Goal: Task Accomplishment & Management: Complete application form

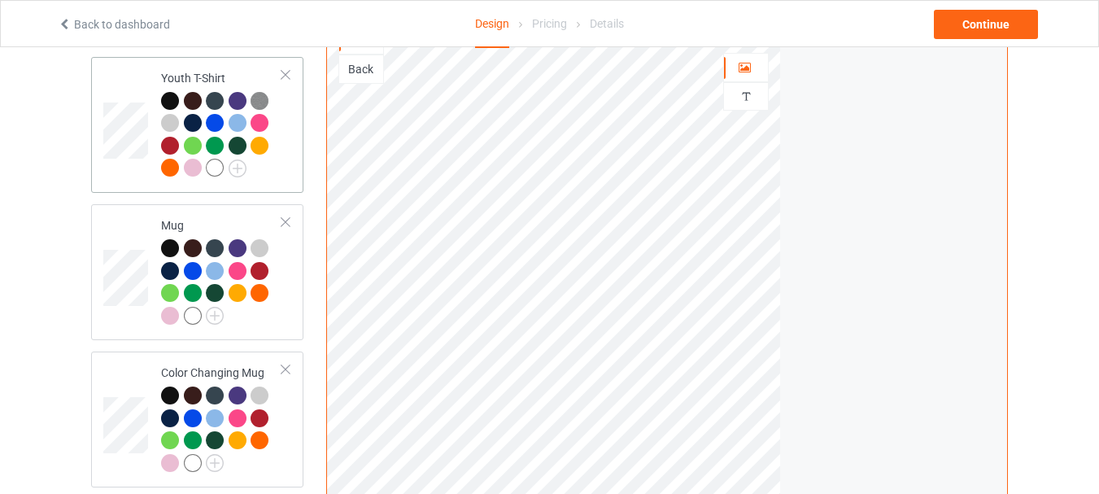
scroll to position [1301, 0]
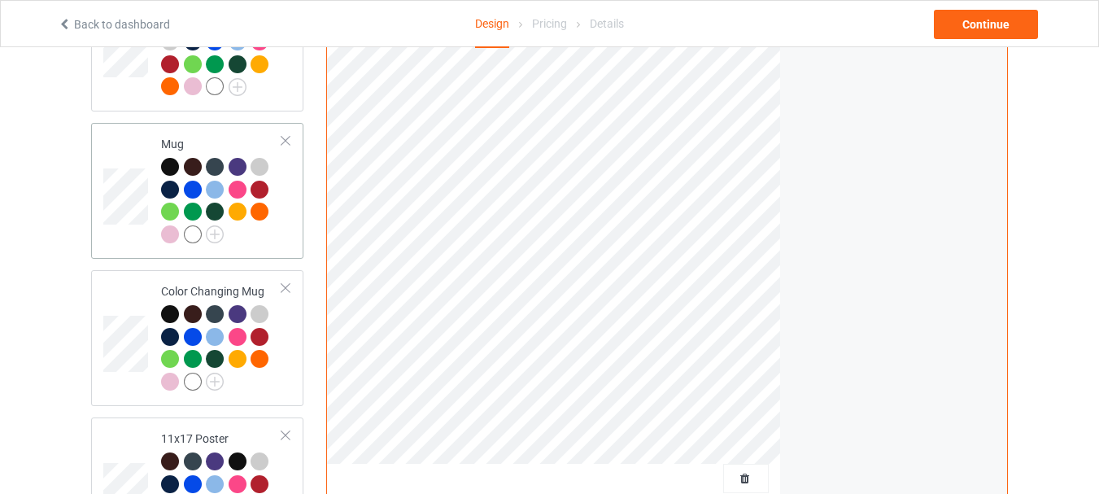
click at [129, 173] on td at bounding box center [127, 190] width 49 height 123
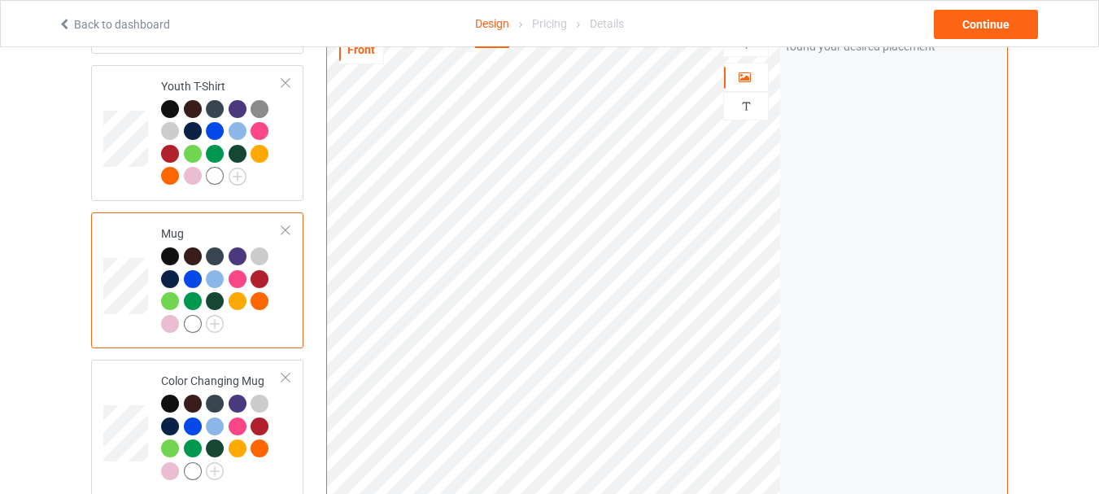
scroll to position [1220, 0]
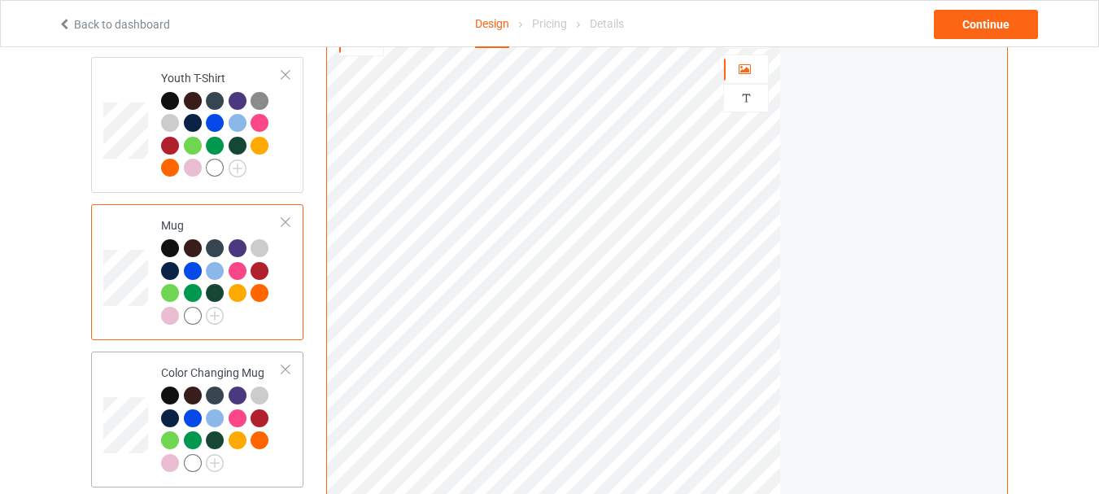
click at [214, 374] on div "Color Changing Mug" at bounding box center [221, 417] width 121 height 106
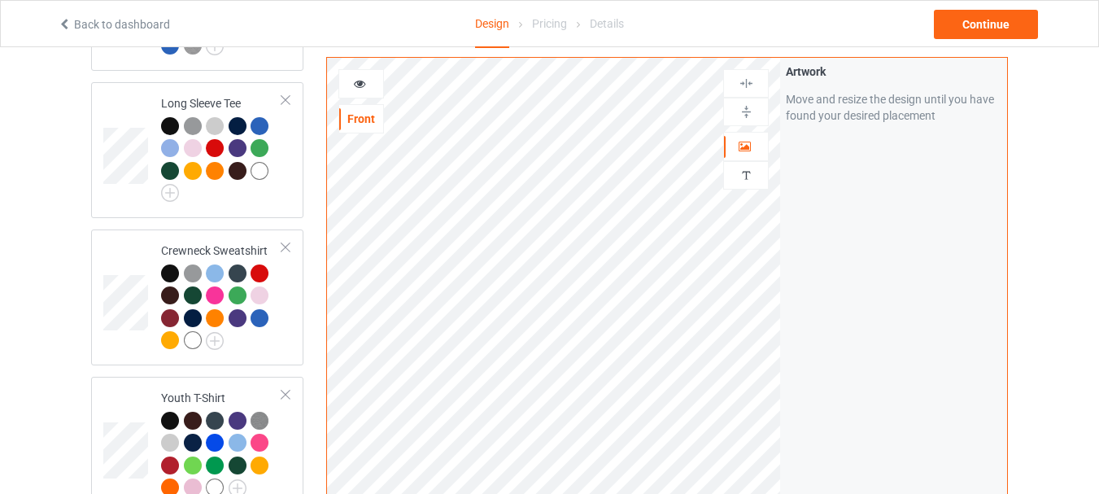
scroll to position [895, 0]
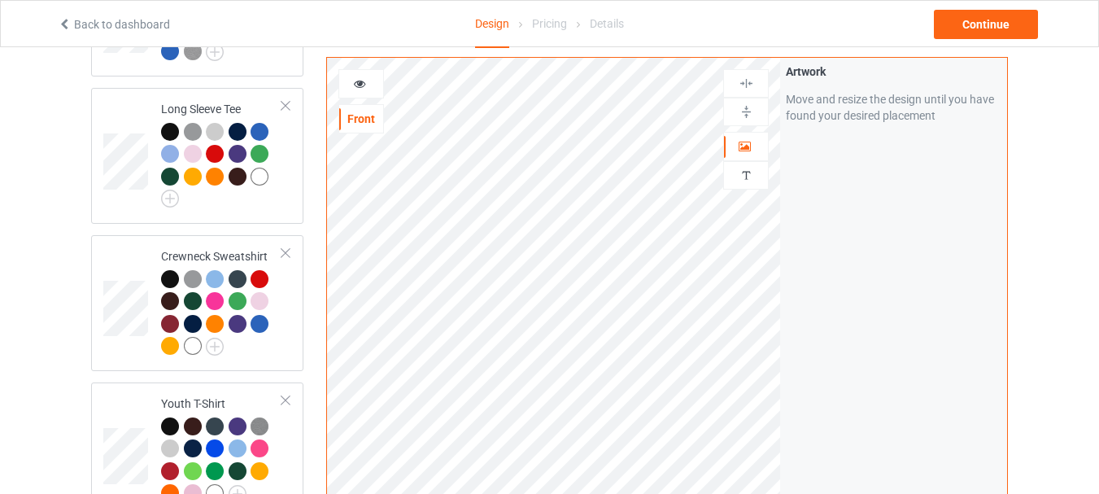
click at [359, 83] on icon at bounding box center [360, 81] width 14 height 11
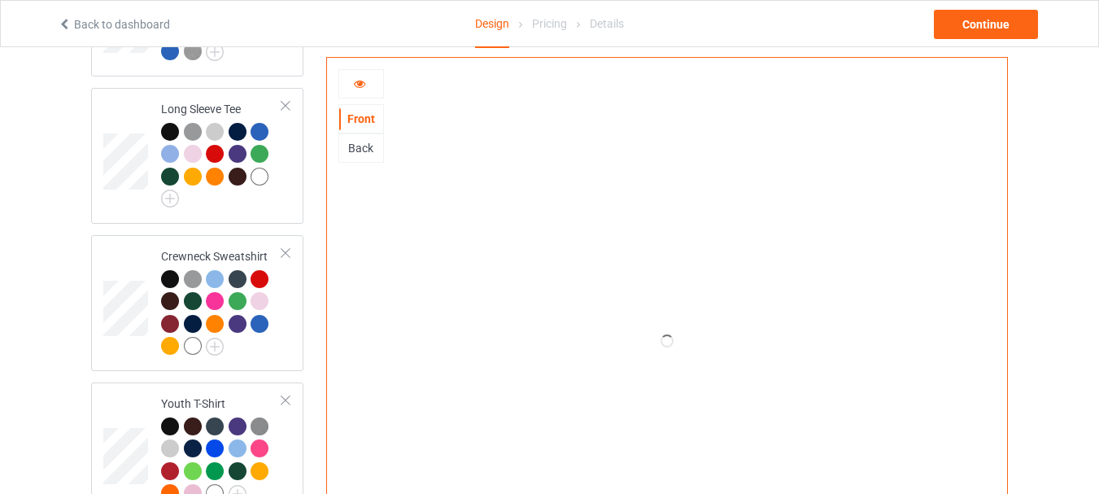
drag, startPoint x: 357, startPoint y: 85, endPoint x: 360, endPoint y: 94, distance: 8.8
click at [358, 85] on icon at bounding box center [360, 81] width 14 height 11
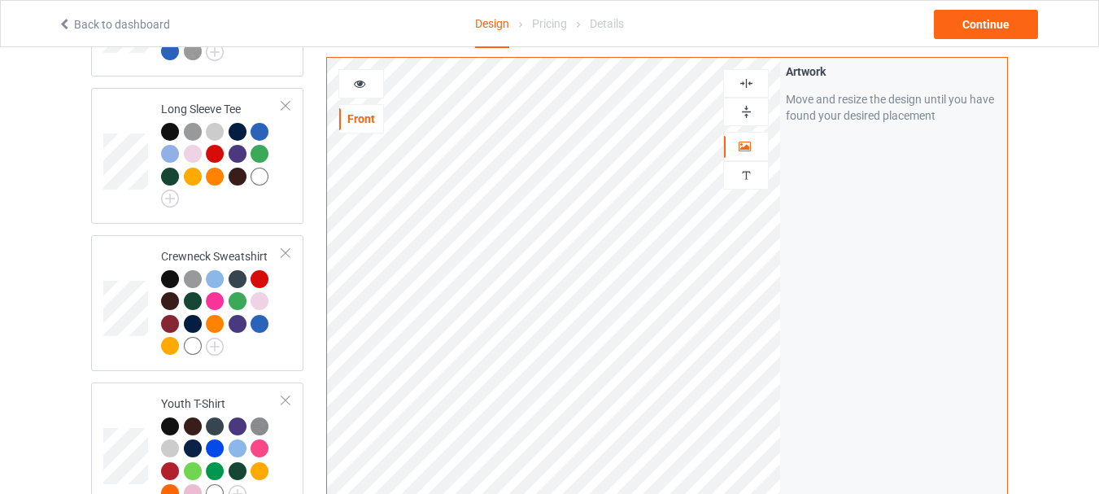
click at [743, 108] on img at bounding box center [745, 111] width 15 height 15
click at [369, 85] on div at bounding box center [361, 84] width 44 height 16
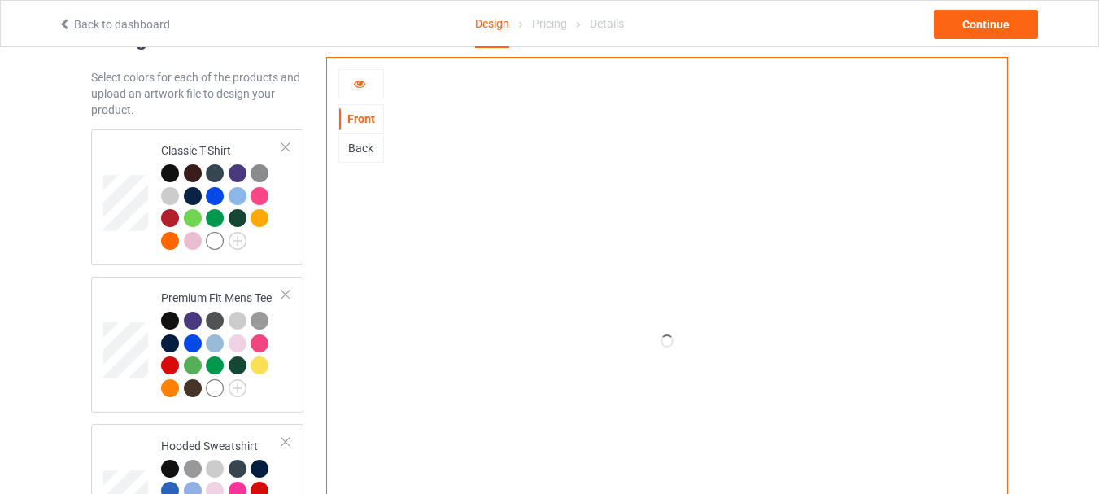
scroll to position [0, 0]
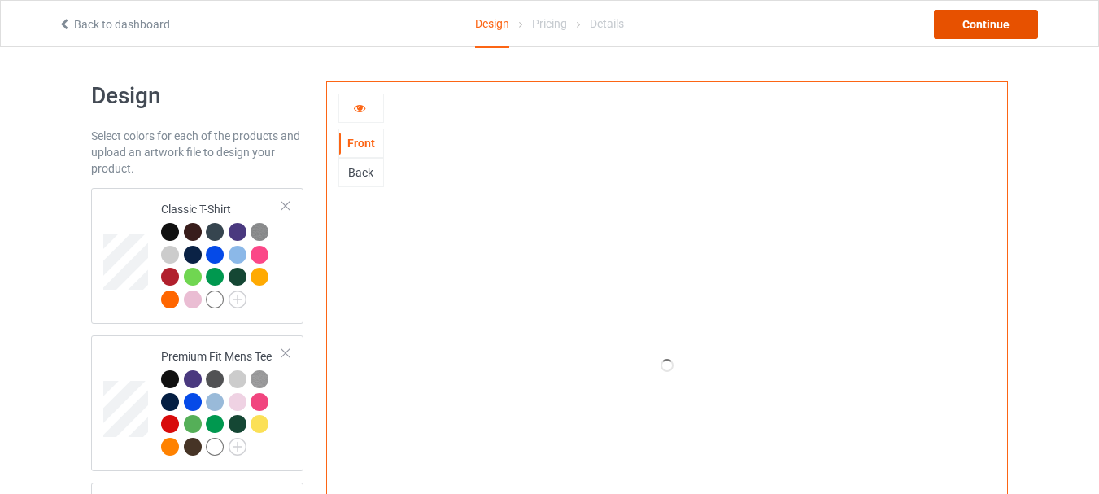
click at [1000, 23] on div "Continue" at bounding box center [986, 24] width 104 height 29
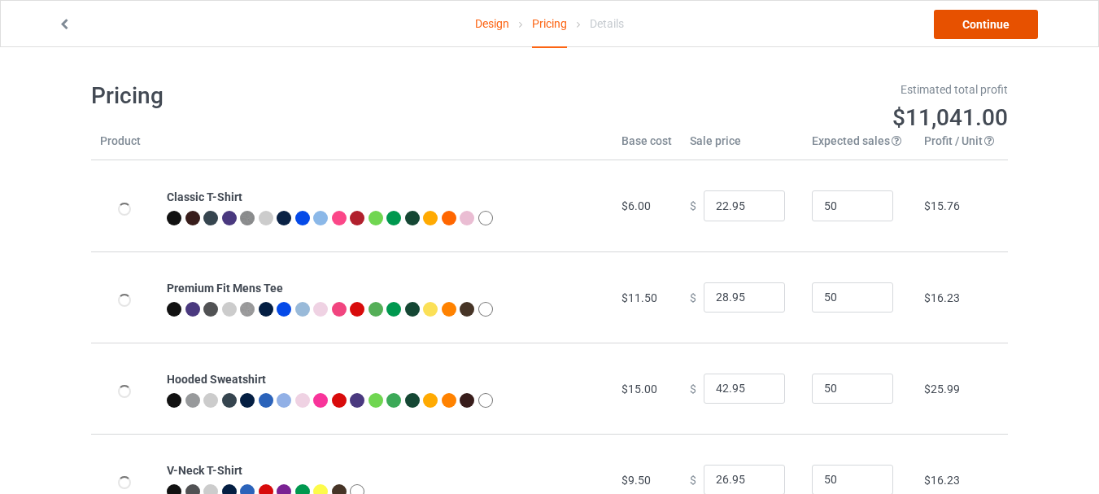
click at [969, 19] on link "Continue" at bounding box center [986, 24] width 104 height 29
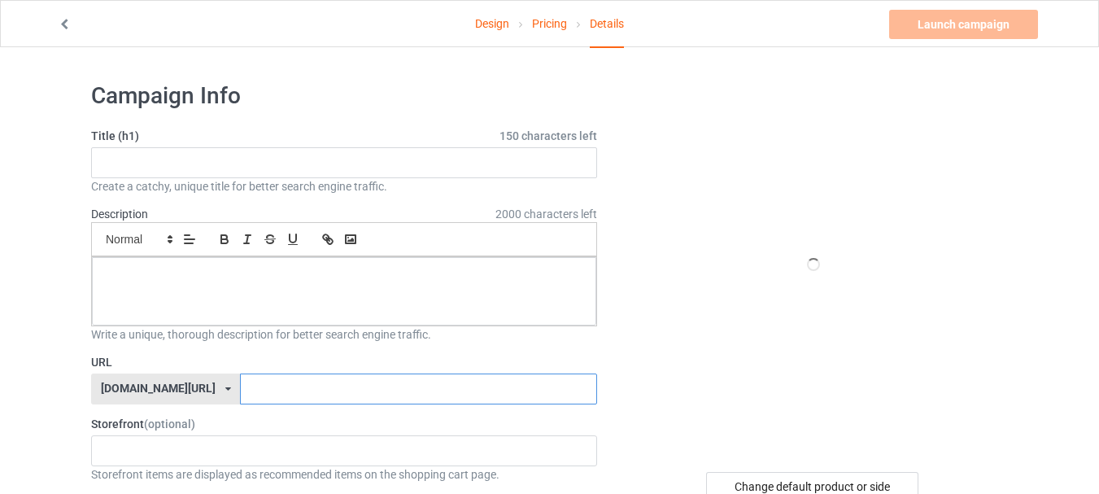
click at [294, 392] on input "text" at bounding box center [418, 388] width 356 height 31
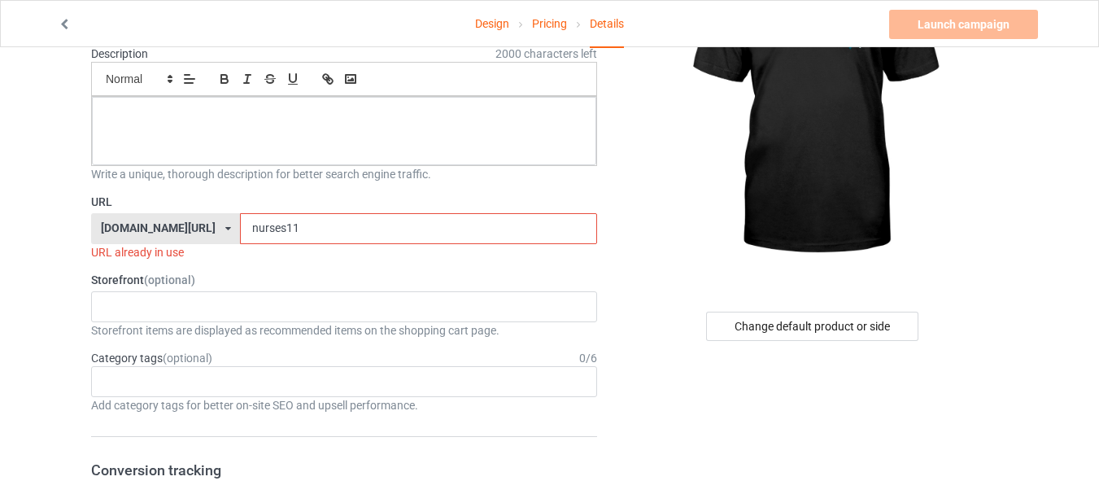
scroll to position [163, 0]
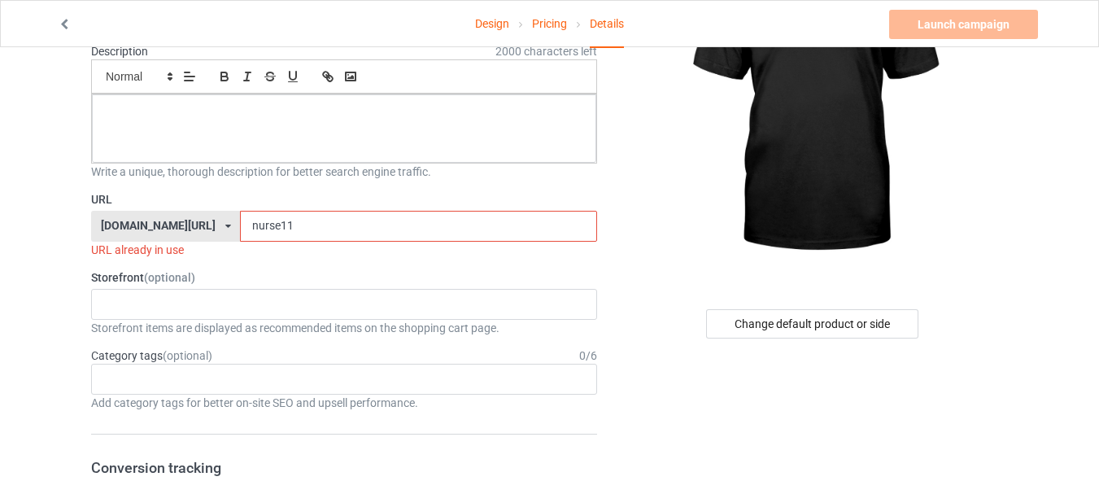
click at [240, 227] on input "nurse11" at bounding box center [418, 226] width 356 height 31
click at [259, 225] on input "nurses11" at bounding box center [418, 226] width 356 height 31
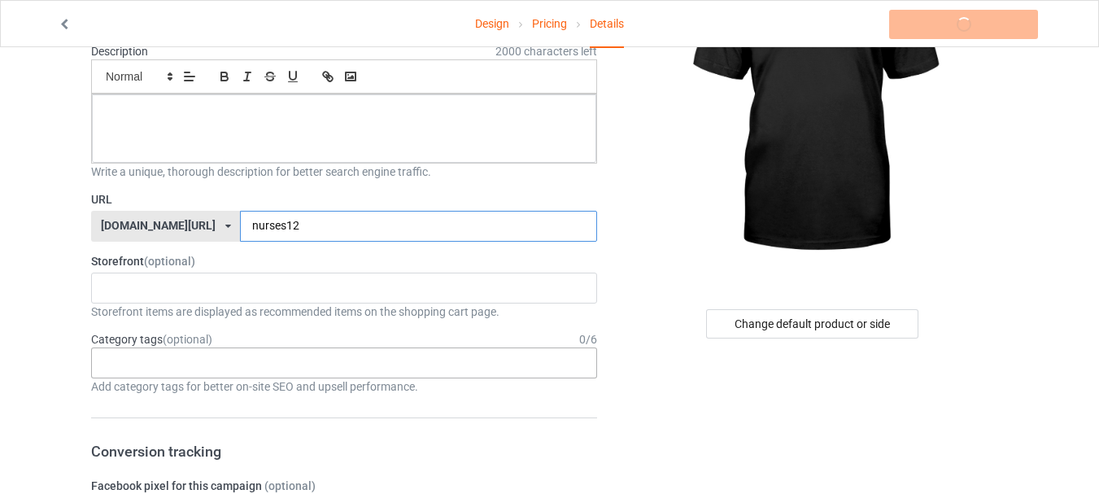
type input "nurses12"
click at [268, 357] on div "Age > [DEMOGRAPHIC_DATA] > 1 Age > [DEMOGRAPHIC_DATA] Months > 1 Month Age > [D…" at bounding box center [344, 362] width 506 height 31
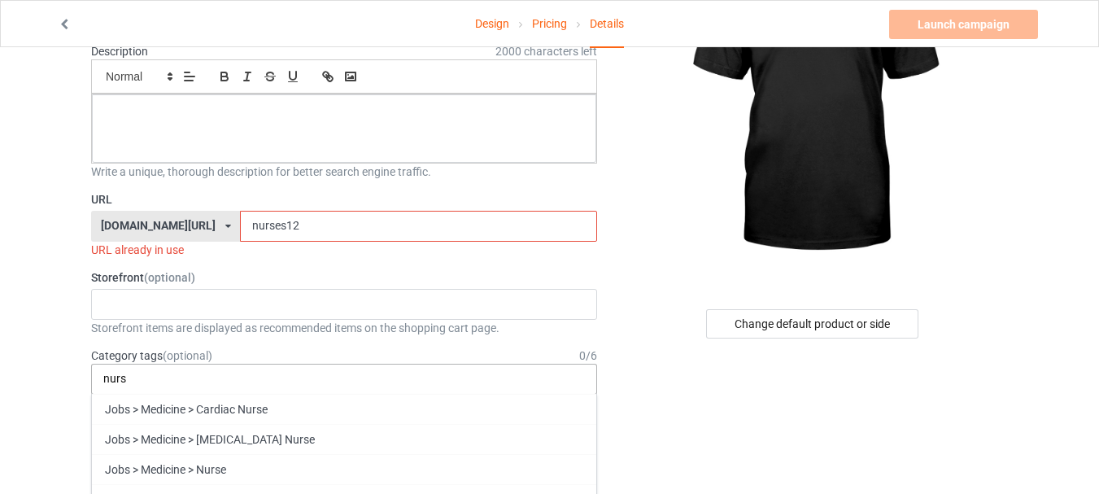
scroll to position [244, 0]
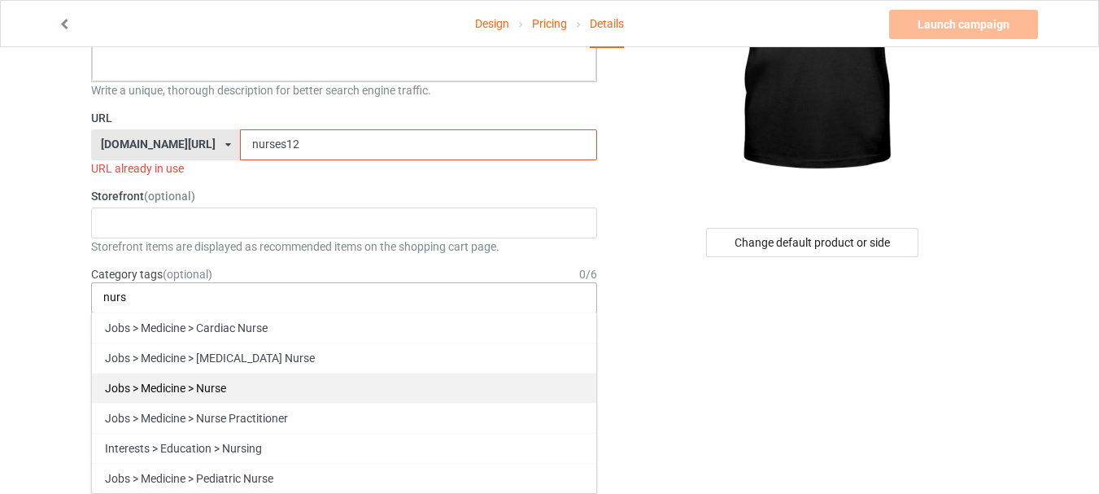
type input "nurs"
click at [278, 383] on div "Jobs > Medicine > Nurse" at bounding box center [344, 387] width 504 height 30
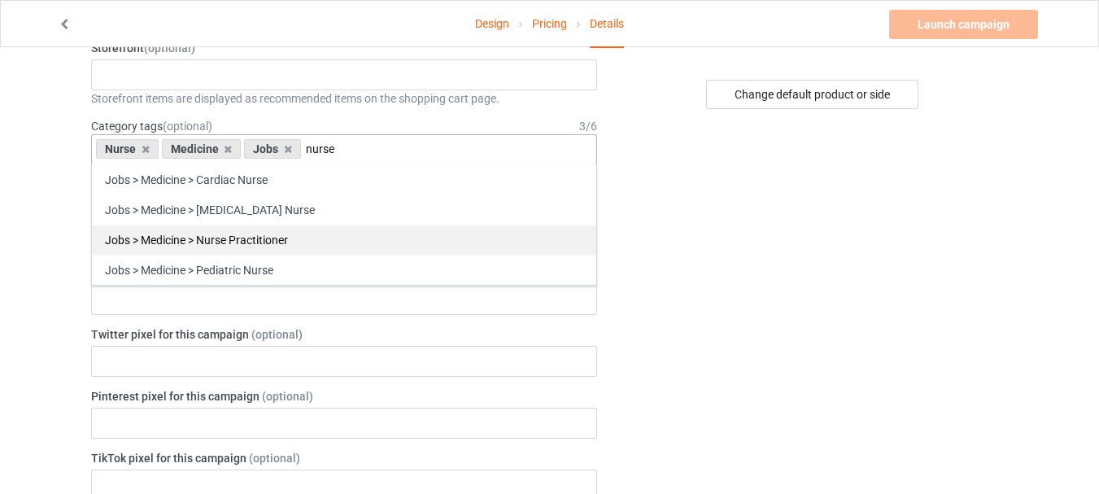
scroll to position [407, 0]
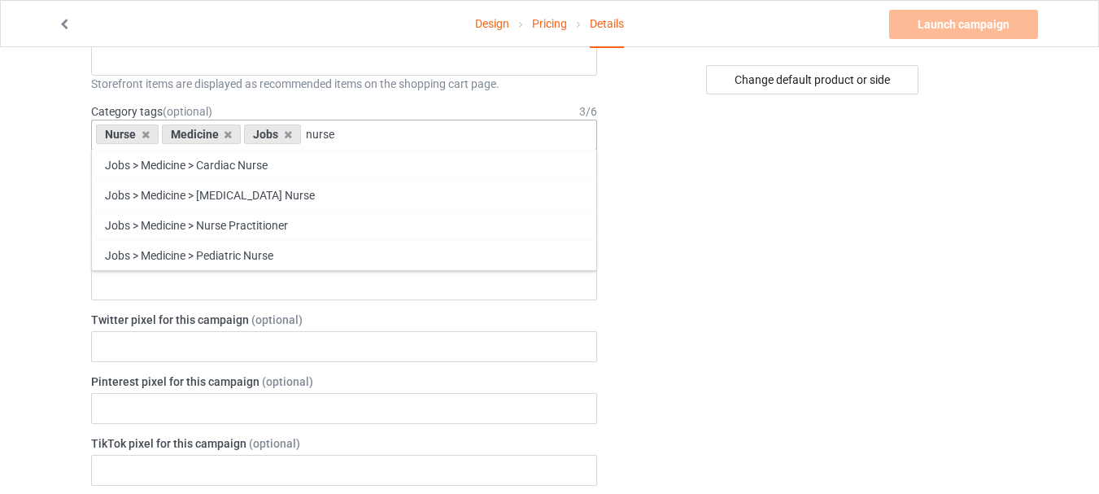
drag, startPoint x: 356, startPoint y: 131, endPoint x: 298, endPoint y: 138, distance: 59.0
click at [298, 138] on div "Nurse Medicine Jobs nurse Jobs > Medicine > Cardiac Nurse Jobs > Medicine > [ME…" at bounding box center [344, 135] width 506 height 31
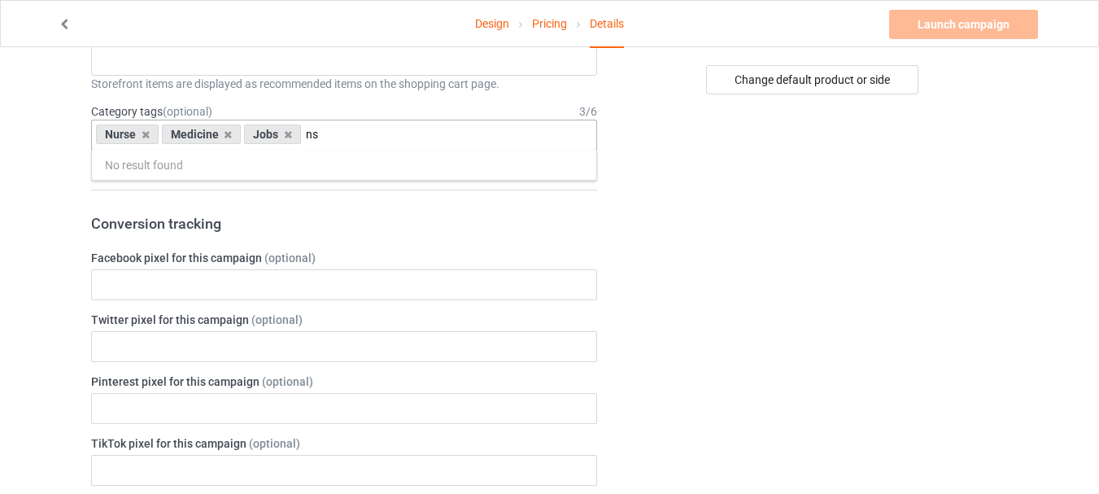
type input "n"
type input "squad"
drag, startPoint x: 307, startPoint y: 133, endPoint x: 355, endPoint y: 136, distance: 47.3
click at [355, 136] on div "Nurse Medicine Jobs squad Bride Squad Camp Squad Geek Squad 1 1 Month 1-12 Mont…" at bounding box center [344, 135] width 506 height 31
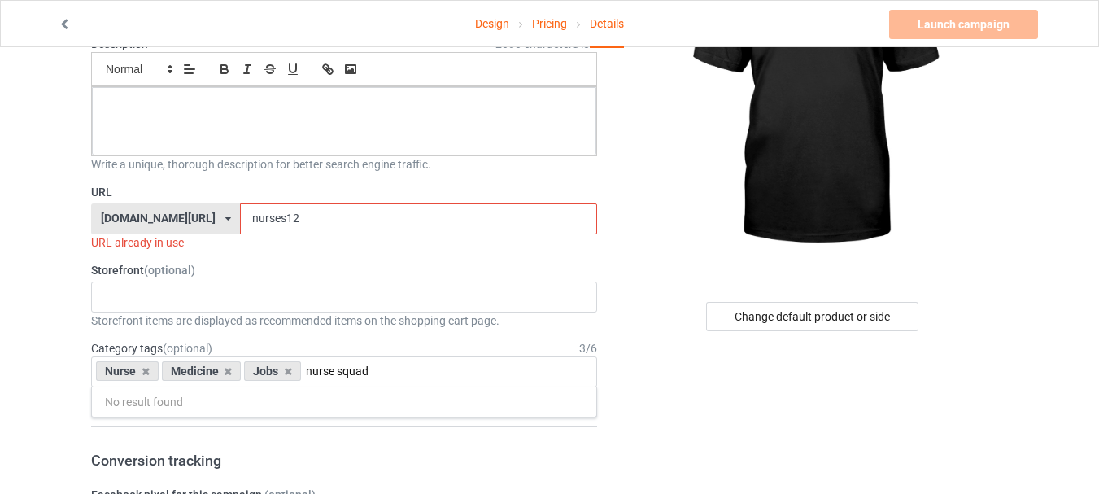
scroll to position [163, 0]
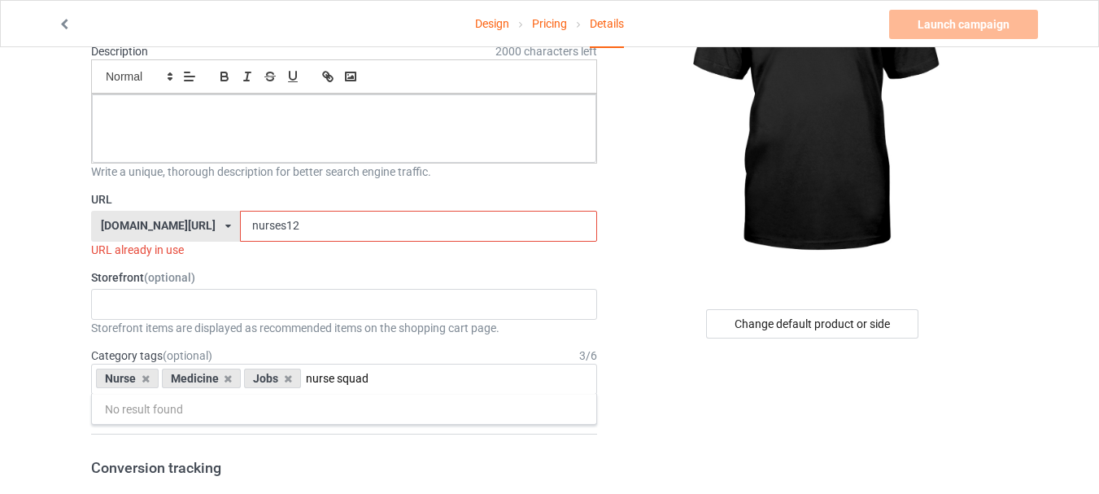
type input "nurse squad"
click at [318, 222] on input "nurses12" at bounding box center [418, 226] width 356 height 31
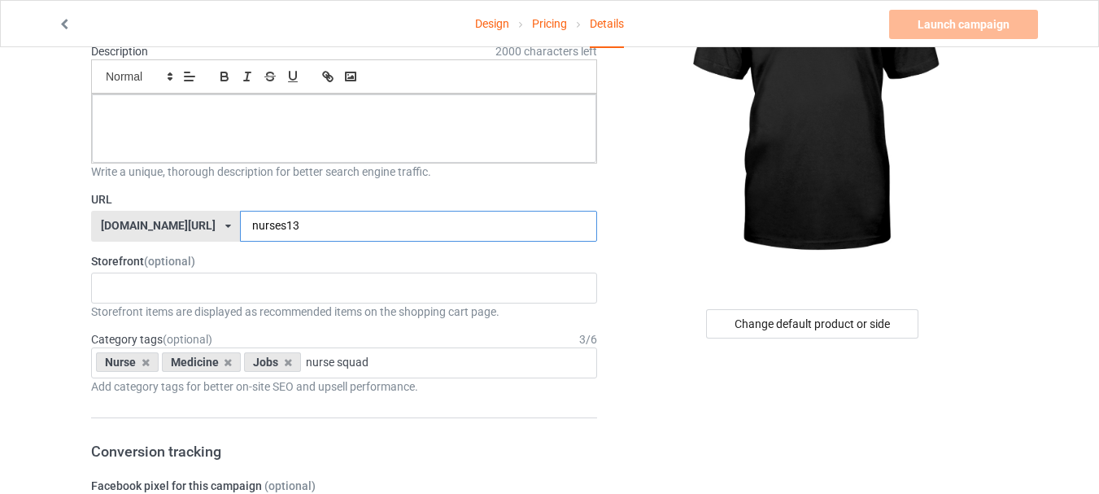
scroll to position [0, 0]
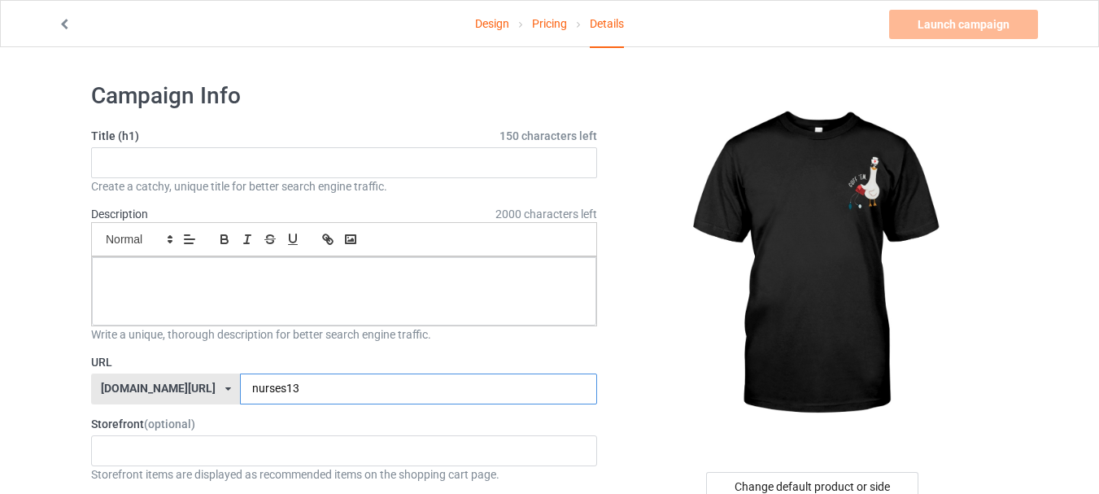
type input "nurses13"
click at [315, 164] on input "text" at bounding box center [344, 162] width 506 height 31
paste input "Cuff 'Em Goose Nurse Funny Silly Goose"
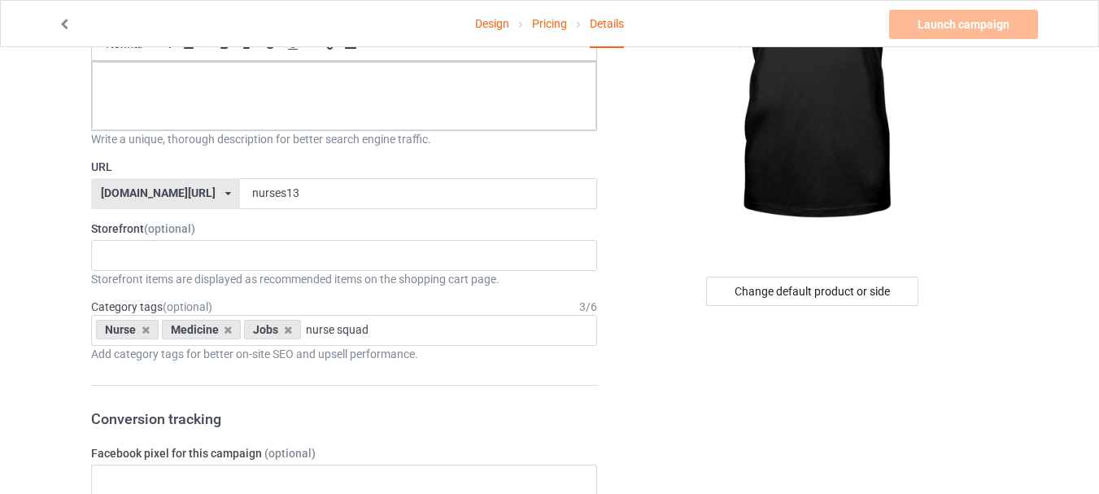
scroll to position [244, 0]
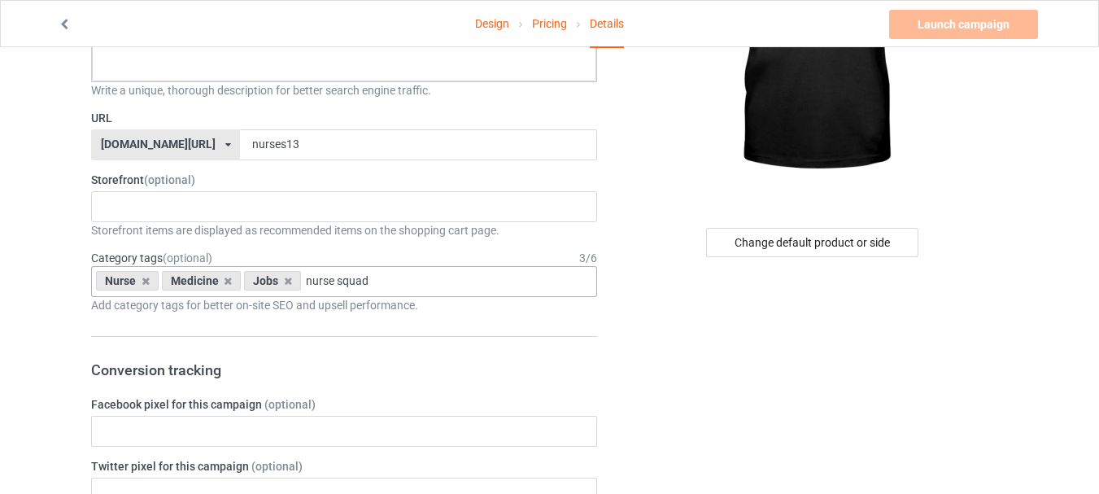
type input "Cuff 'Em Goose Nurse Funny Silly Goose"
click at [477, 277] on div "Nurse Medicine Jobs nurse squad No result found 1 1 Month 1-12 Months 1-19 10 1…" at bounding box center [344, 281] width 506 height 31
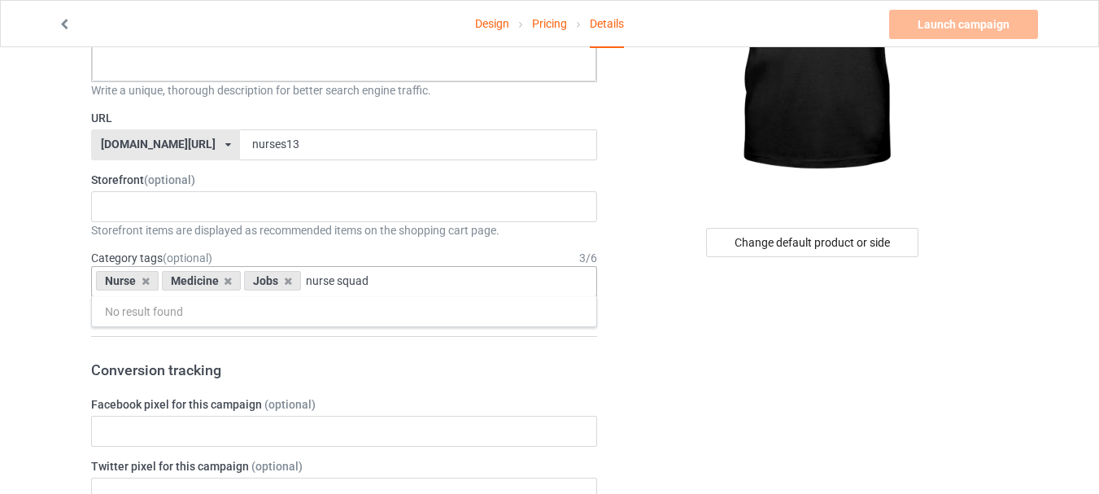
drag, startPoint x: 477, startPoint y: 277, endPoint x: 295, endPoint y: 277, distance: 182.2
click at [295, 277] on div "Nurse Medicine Jobs nurse squad No result found 1 1 Month 1-12 Months 1-19 10 1…" at bounding box center [344, 281] width 506 height 31
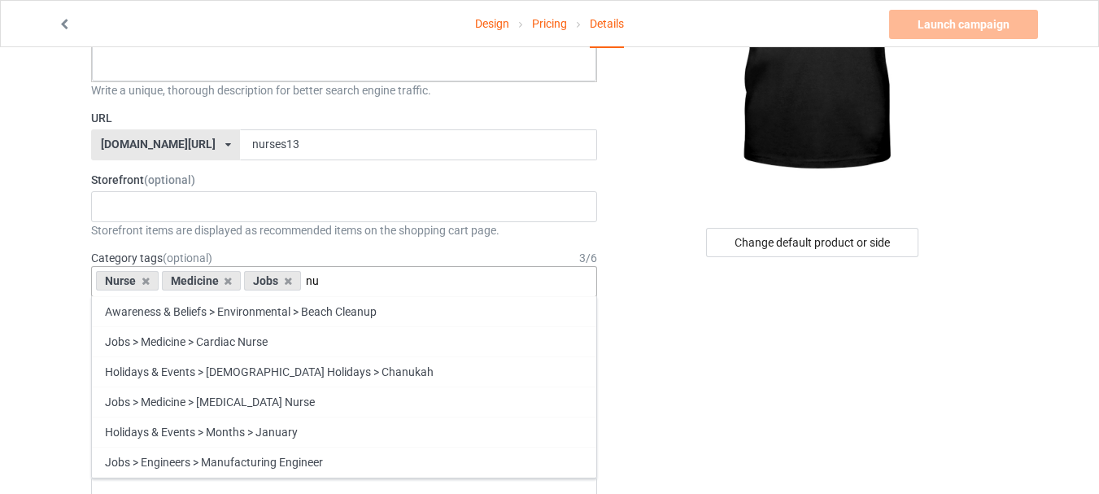
type input "n"
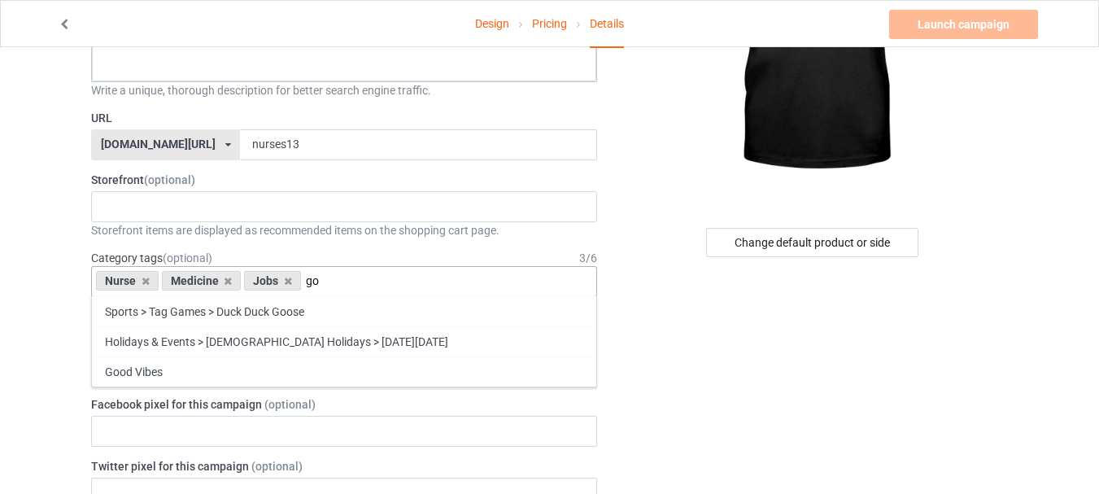
type input "g"
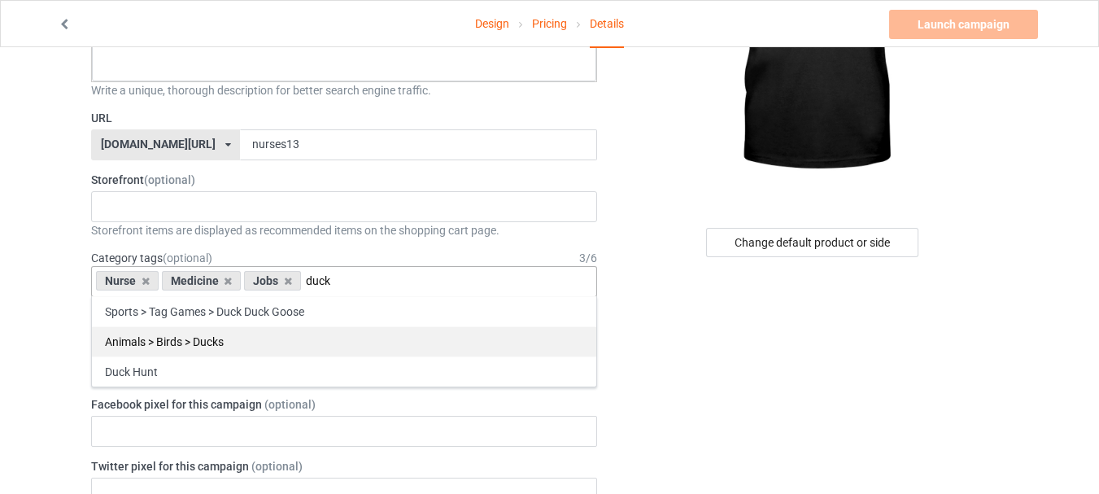
type input "duck"
click at [233, 338] on div "Animals > Birds > Ducks" at bounding box center [344, 341] width 504 height 30
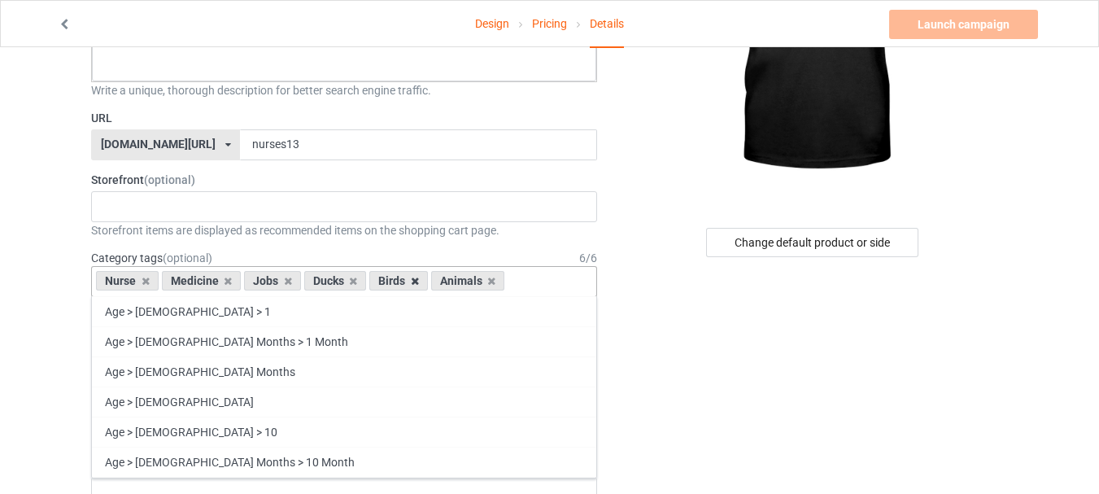
click at [415, 284] on icon at bounding box center [415, 281] width 8 height 11
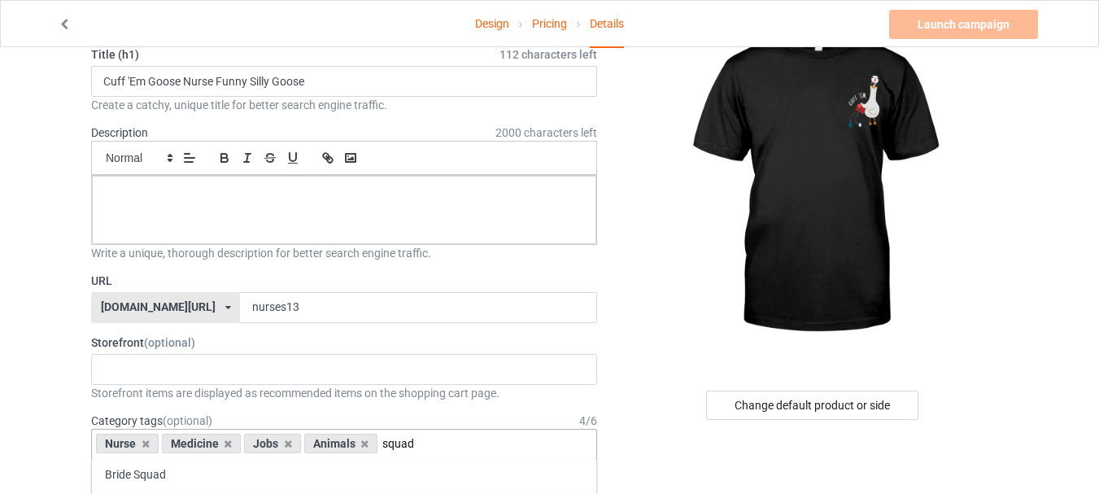
scroll to position [0, 0]
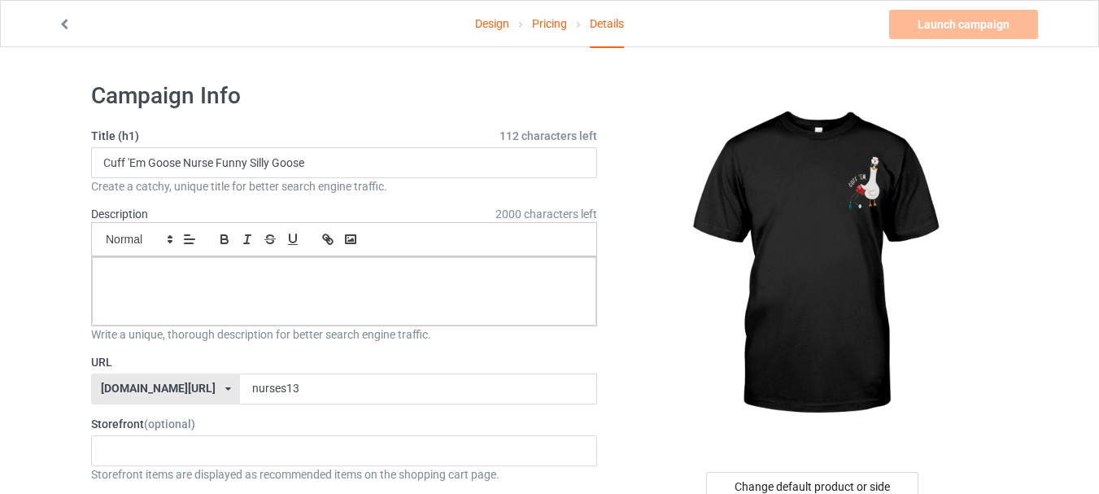
type input "squad"
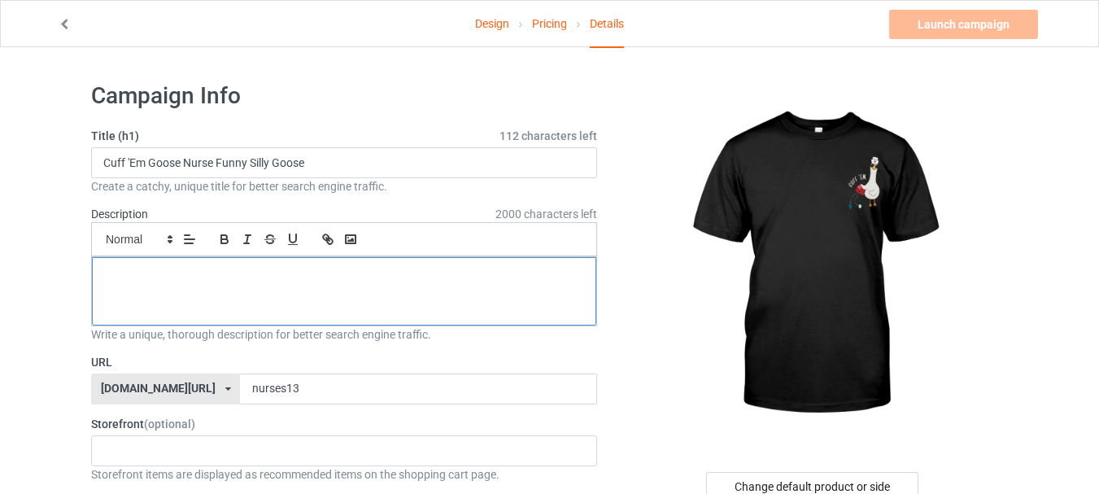
click at [314, 294] on div at bounding box center [344, 291] width 504 height 68
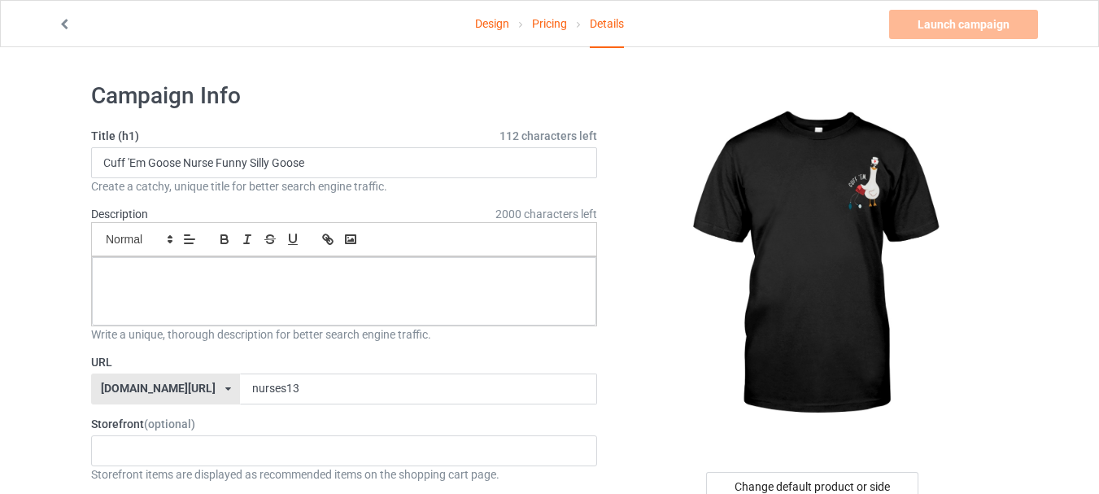
paste div
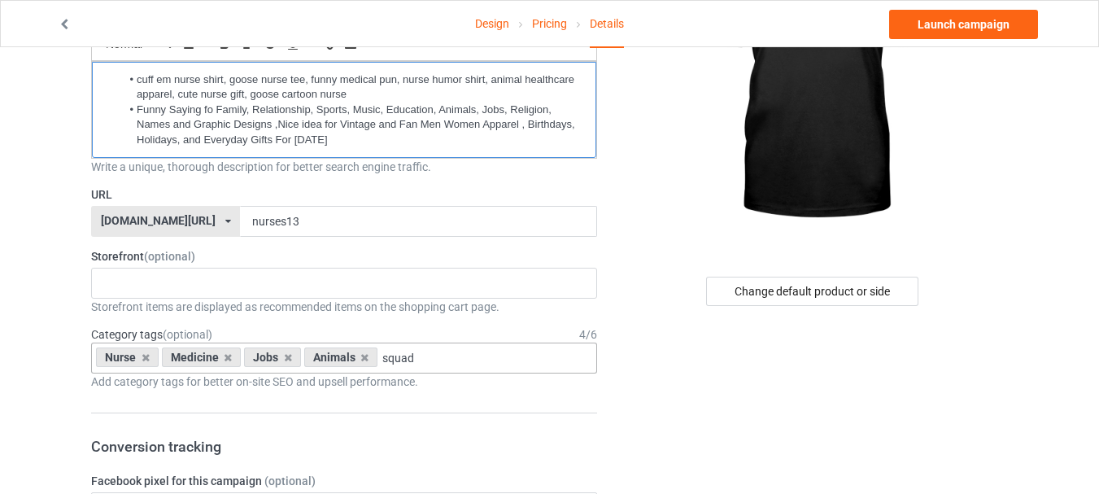
scroll to position [244, 0]
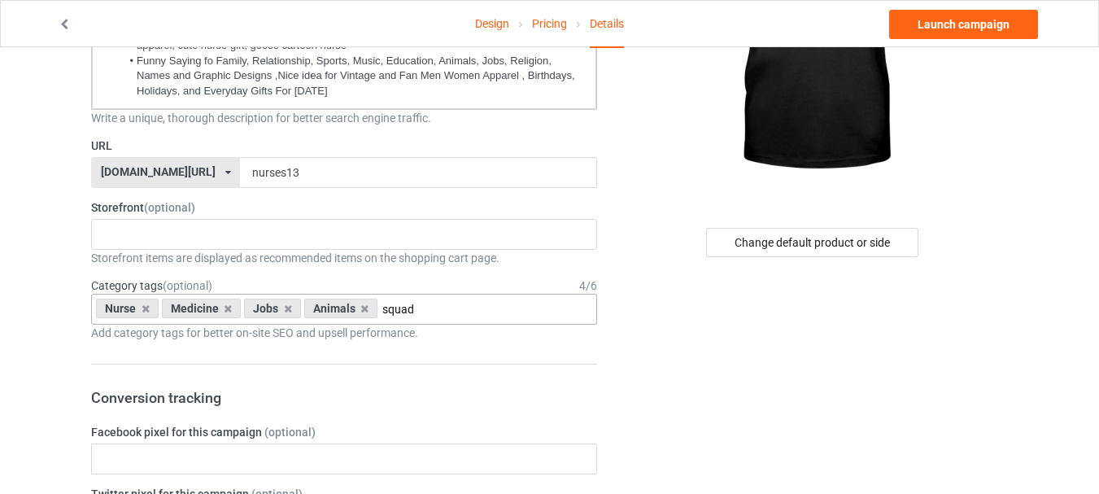
click at [420, 312] on input "squad" at bounding box center [405, 310] width 46 height 14
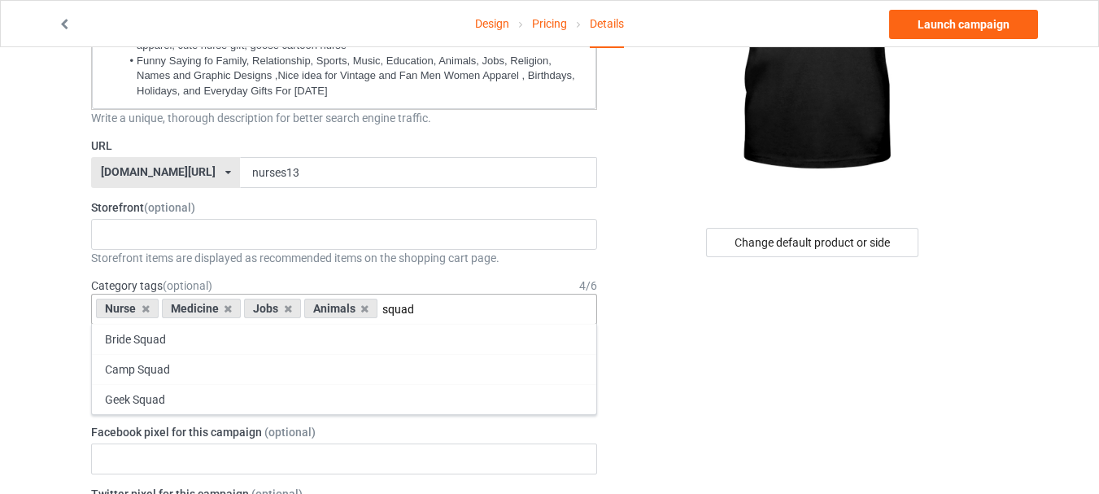
drag, startPoint x: 420, startPoint y: 312, endPoint x: 381, endPoint y: 307, distance: 39.5
click at [382, 307] on input "squad" at bounding box center [405, 310] width 46 height 14
type input "nurse squad"
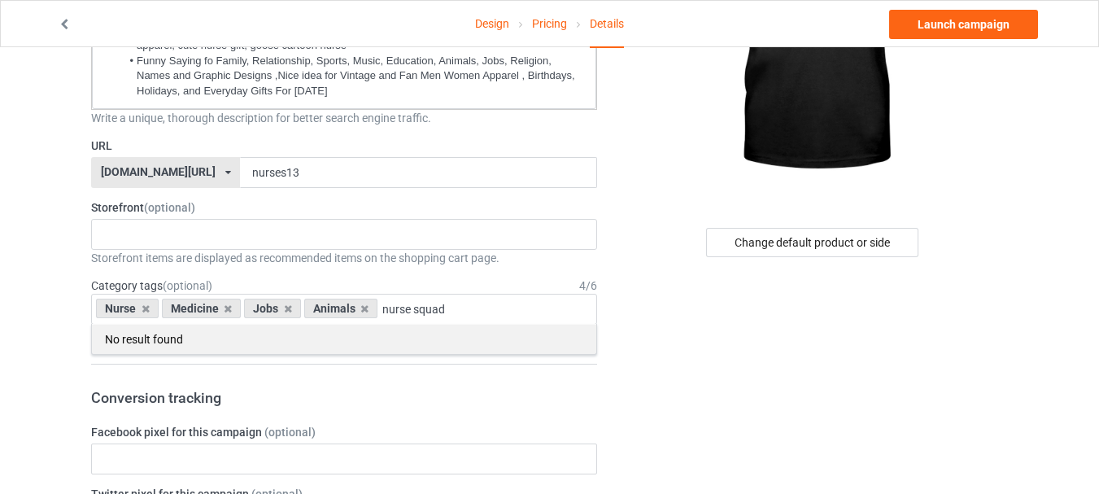
click at [166, 342] on div "No result found" at bounding box center [344, 339] width 504 height 30
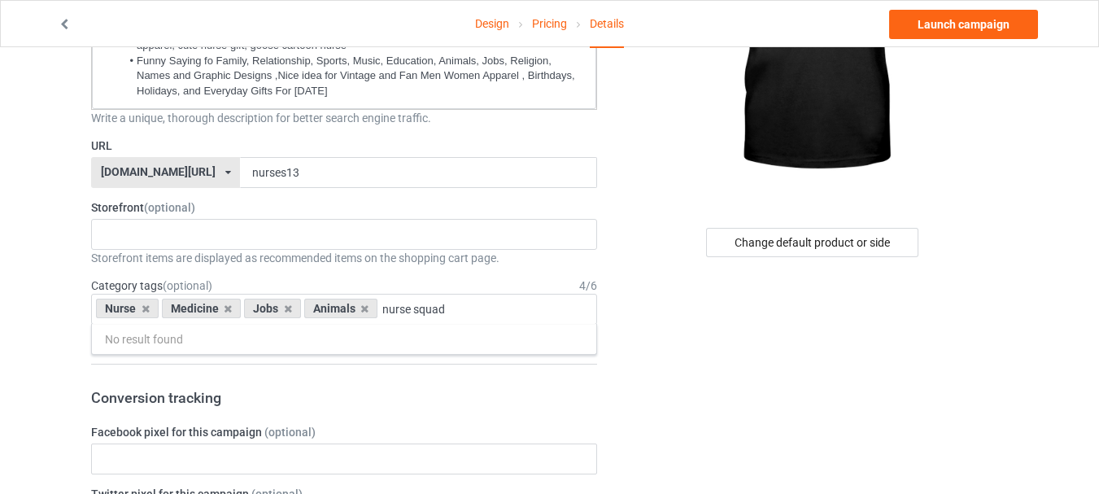
click at [284, 392] on h3 "Conversion tracking" at bounding box center [344, 397] width 506 height 19
click at [832, 243] on div "Change default product or side" at bounding box center [812, 242] width 212 height 29
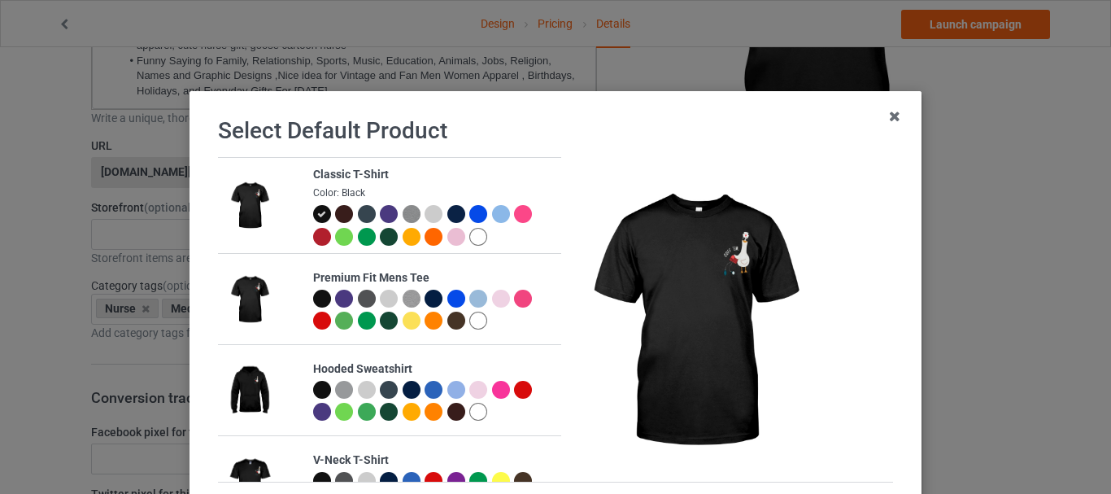
click at [335, 212] on div at bounding box center [344, 214] width 18 height 18
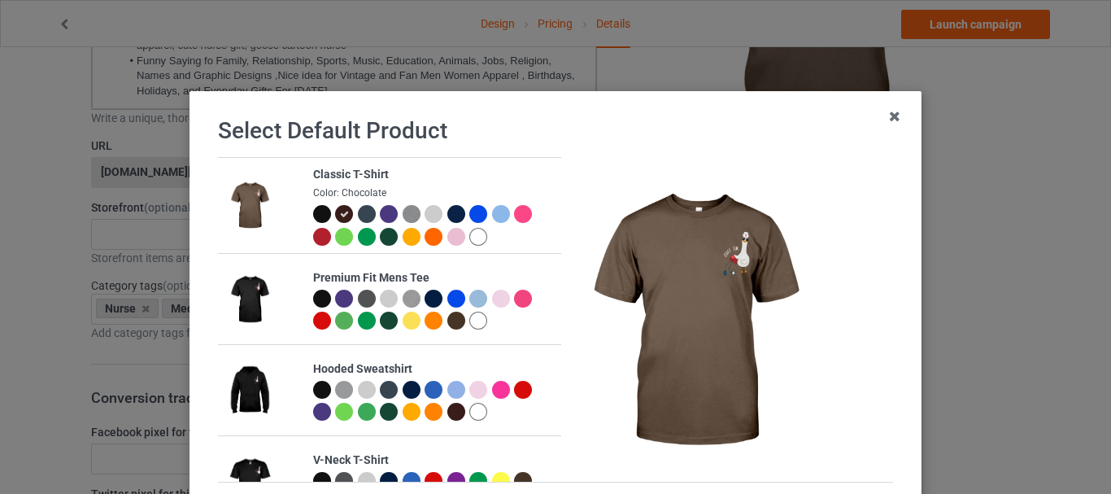
click at [447, 216] on div at bounding box center [456, 214] width 18 height 18
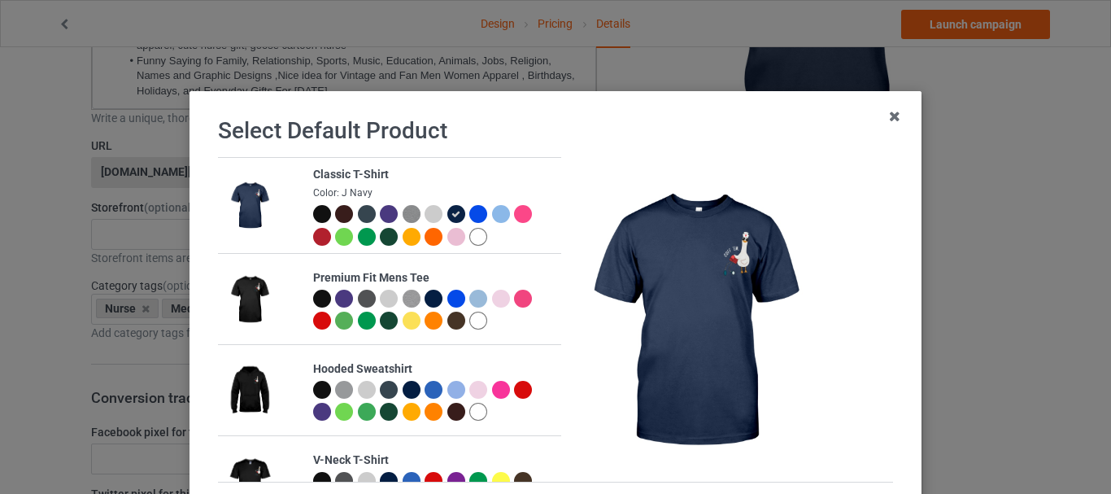
click at [381, 238] on div at bounding box center [389, 237] width 18 height 18
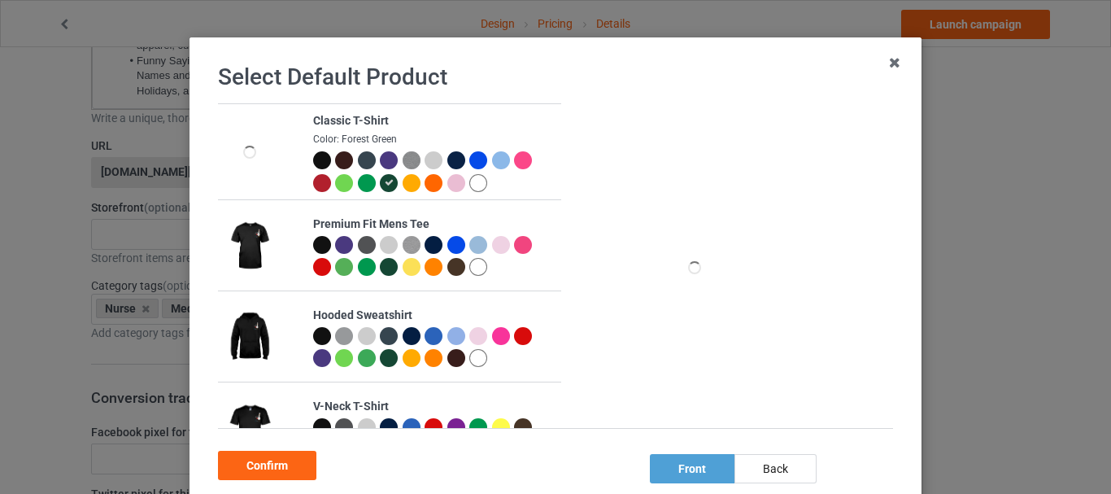
scroll to position [81, 0]
